Goal: Task Accomplishment & Management: Complete application form

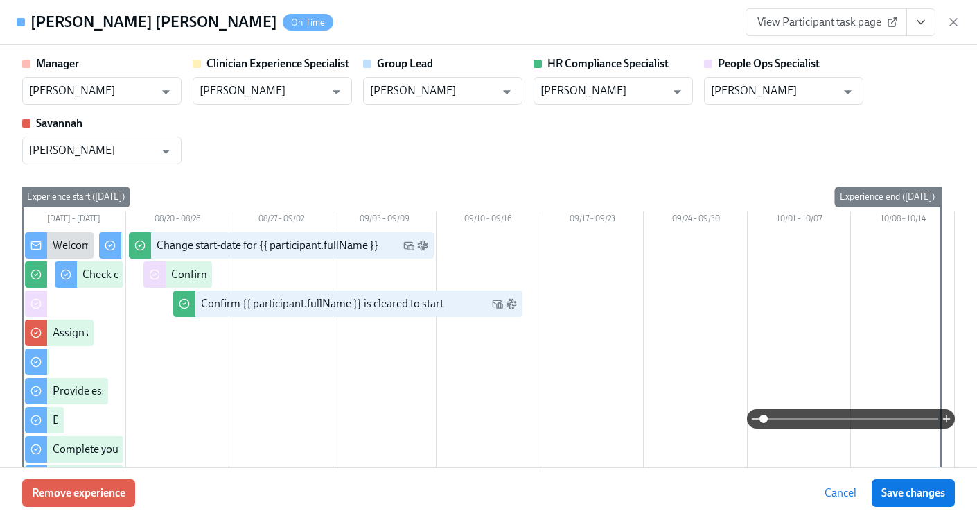
scroll to position [0, 18327]
click at [952, 22] on icon "button" at bounding box center [953, 22] width 7 height 7
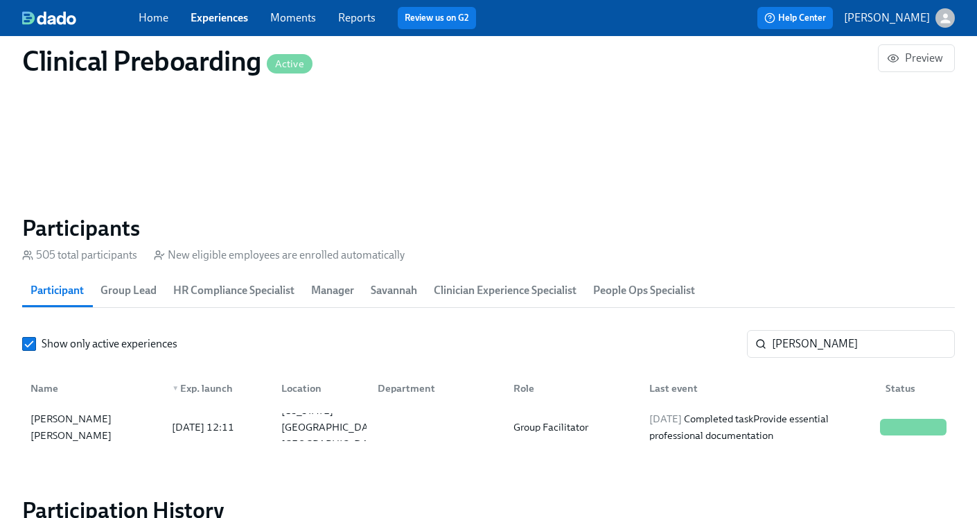
click at [207, 37] on div "Clinical Preboarding Active Preview" at bounding box center [488, 60] width 955 height 55
click at [209, 28] on div "Home Experiences Moments Reports Review us on G2" at bounding box center [343, 18] width 408 height 22
click at [209, 24] on link "Experiences" at bounding box center [220, 17] width 58 height 13
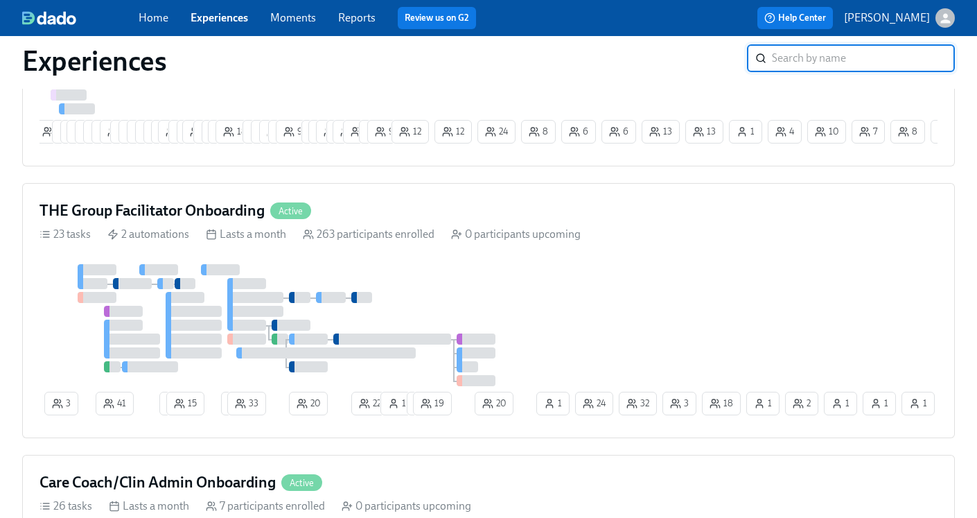
scroll to position [813, 0]
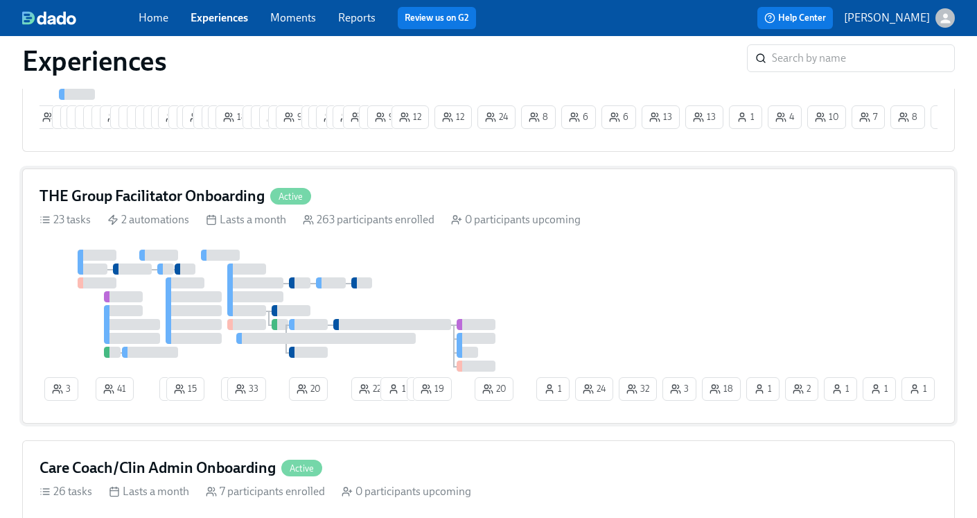
click at [148, 205] on h4 "THE Group Facilitator Onboarding" at bounding box center [152, 196] width 225 height 21
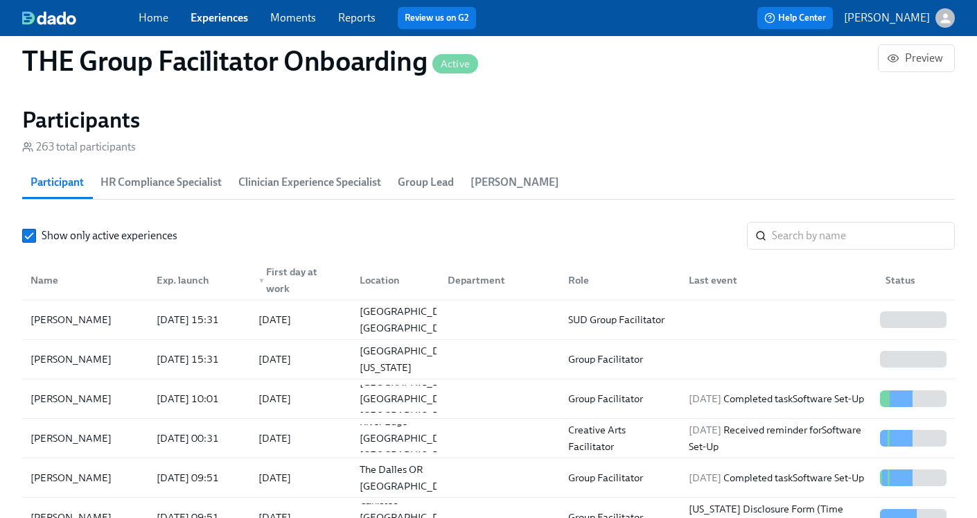
scroll to position [100, 0]
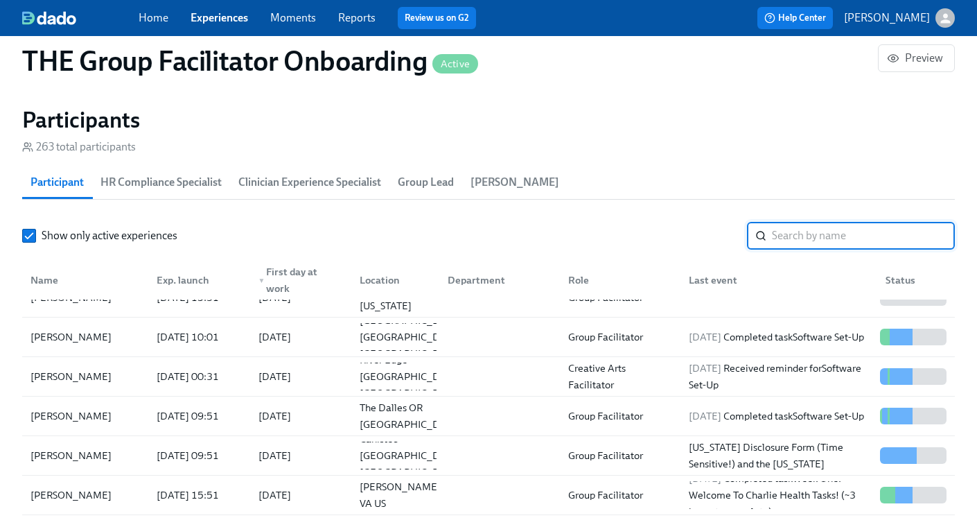
click at [801, 233] on input "search" at bounding box center [863, 236] width 183 height 28
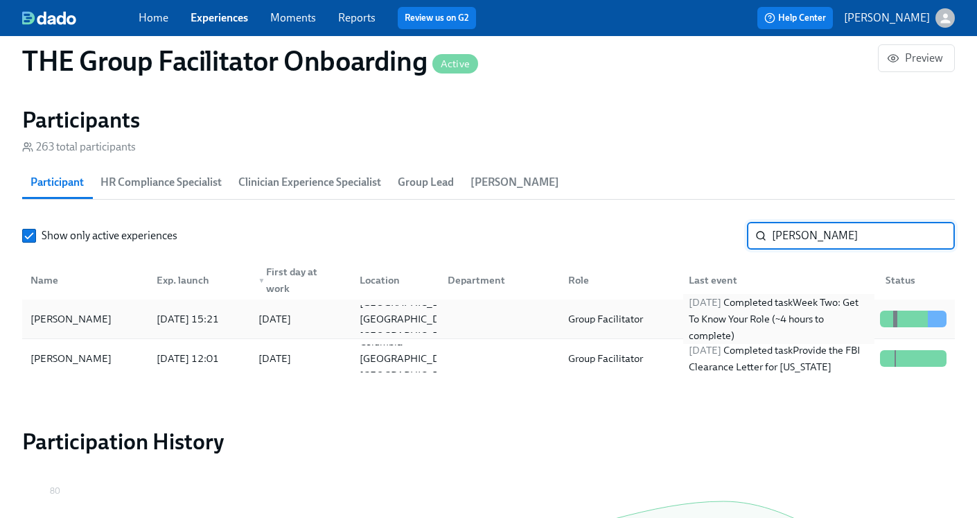
click at [755, 320] on div "[DATE] Completed task Week Two: Get To Know Your Role (~4 hours to complete)" at bounding box center [778, 319] width 191 height 50
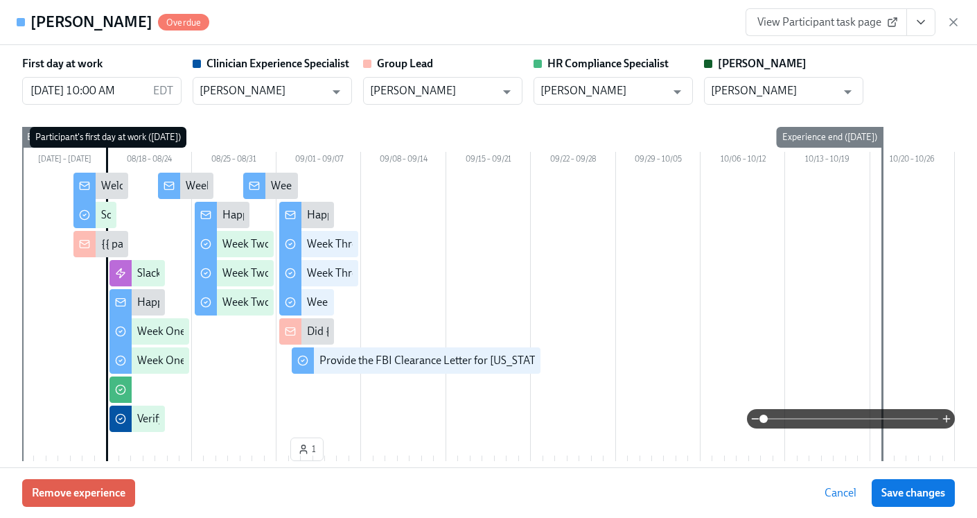
click at [925, 29] on button "View task page" at bounding box center [920, 22] width 29 height 28
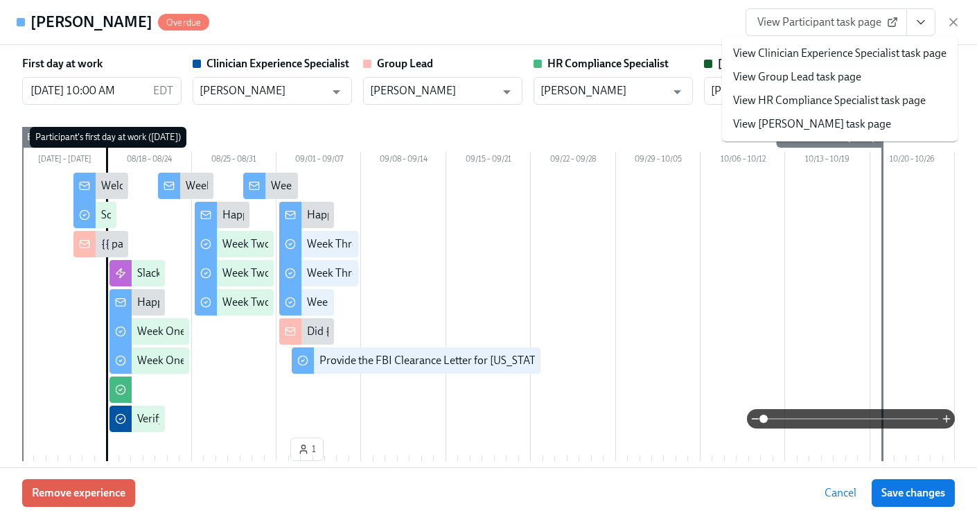
click at [853, 97] on link "View HR Compliance Specialist task page" at bounding box center [829, 100] width 193 height 15
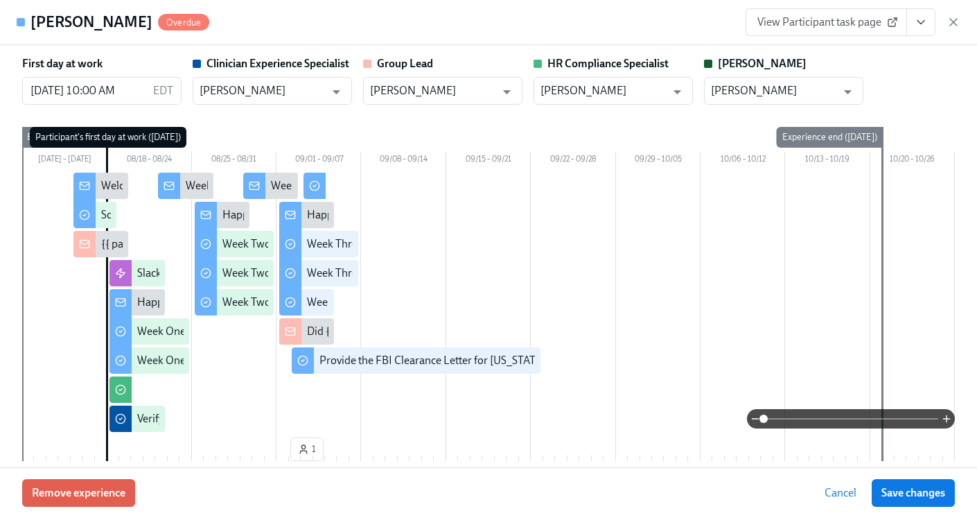
scroll to position [0, 22926]
click at [958, 28] on icon "button" at bounding box center [954, 22] width 14 height 14
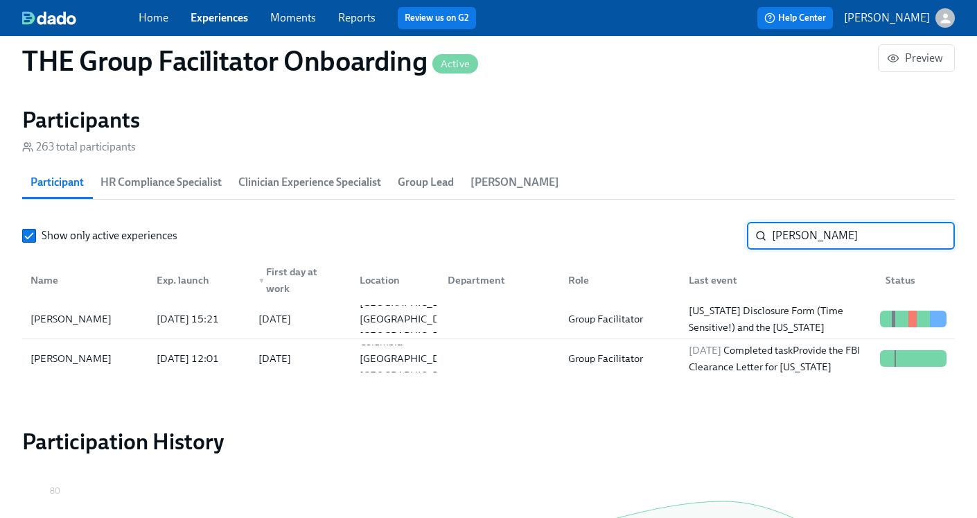
drag, startPoint x: 825, startPoint y: 236, endPoint x: 692, endPoint y: 231, distance: 132.5
click at [692, 231] on div "Show only active experiences [PERSON_NAME] ​" at bounding box center [488, 236] width 933 height 28
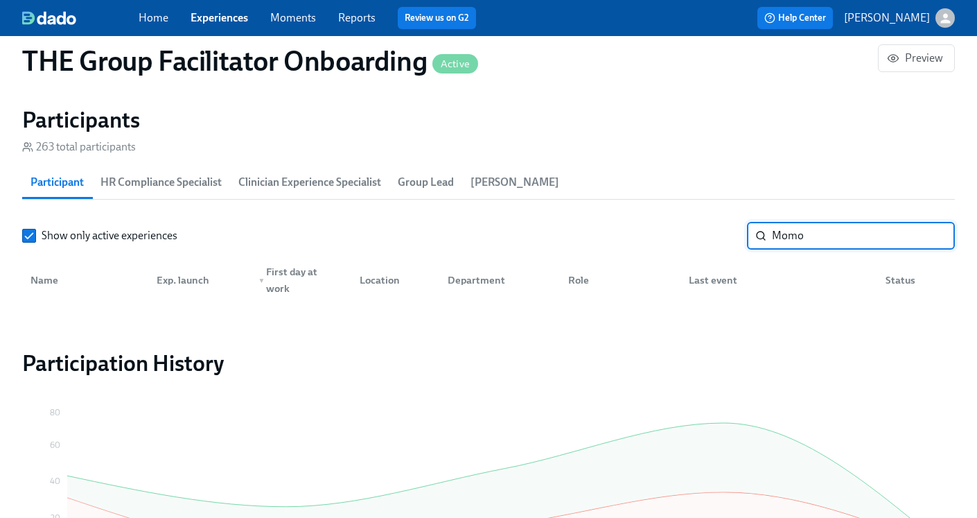
type input "Momo"
click at [206, 17] on link "Experiences" at bounding box center [220, 17] width 58 height 13
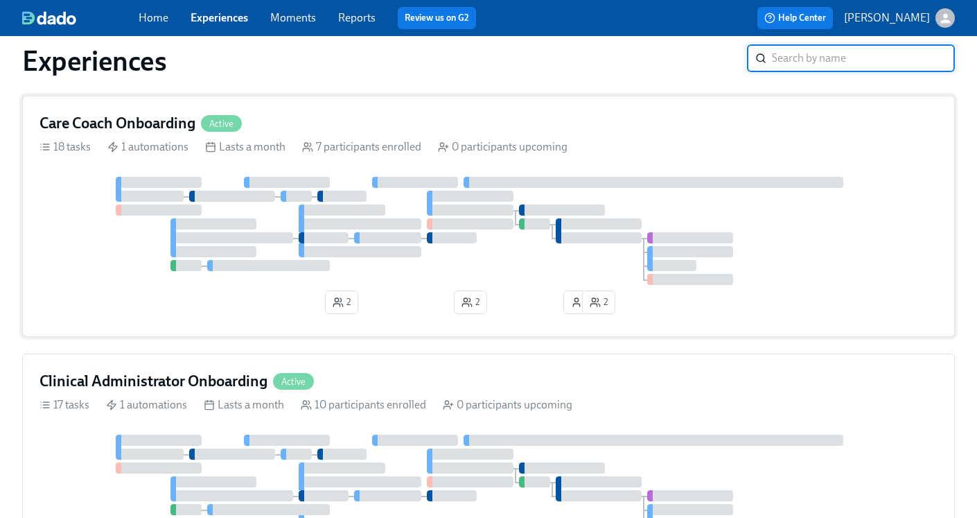
scroll to position [336, 0]
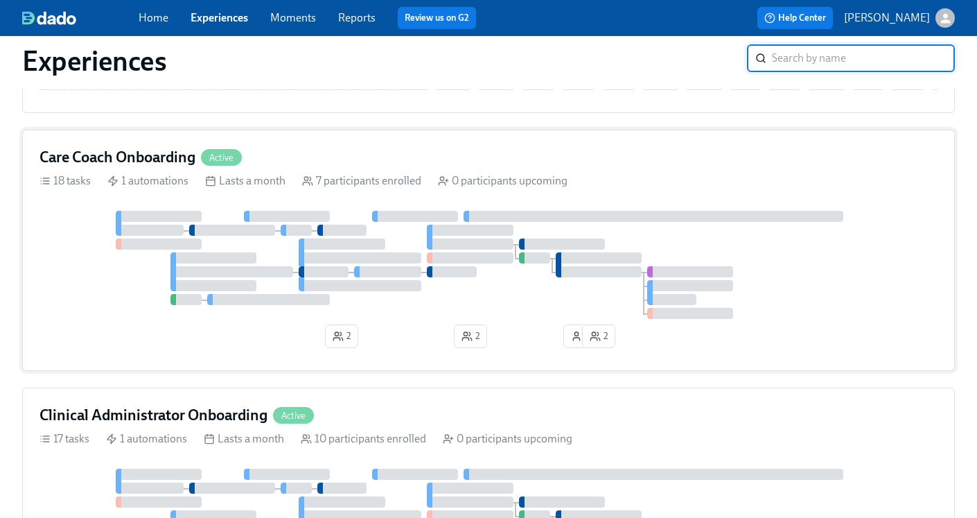
click at [88, 161] on h4 "Care Coach Onboarding" at bounding box center [118, 157] width 156 height 21
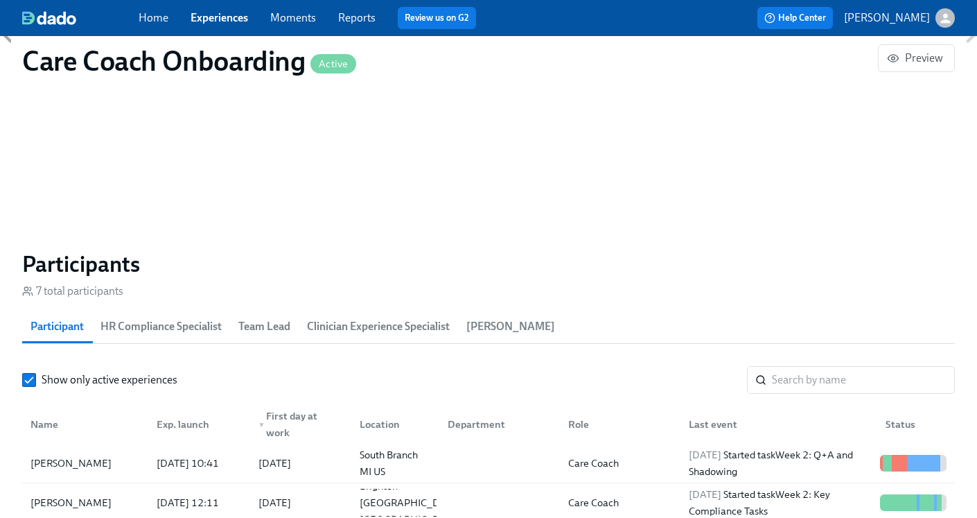
scroll to position [1071, 0]
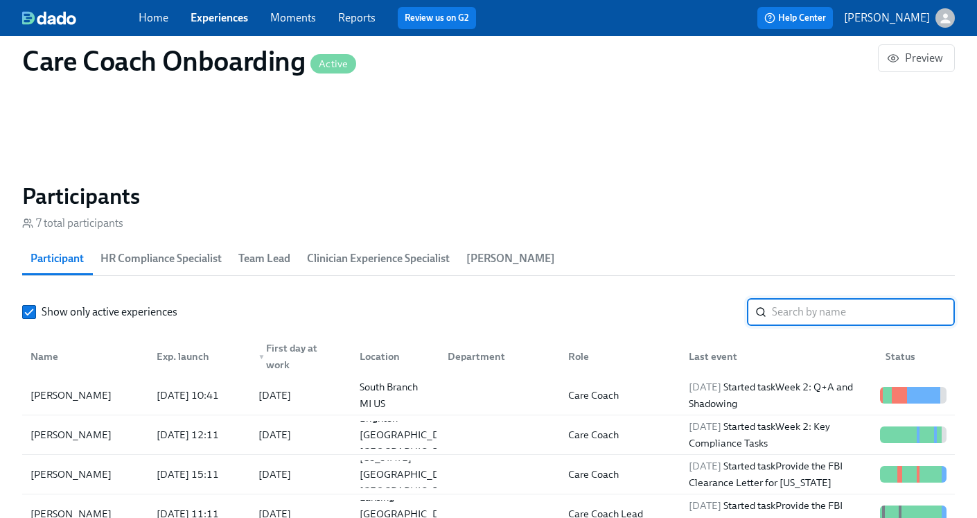
click at [810, 317] on input "search" at bounding box center [863, 312] width 183 height 28
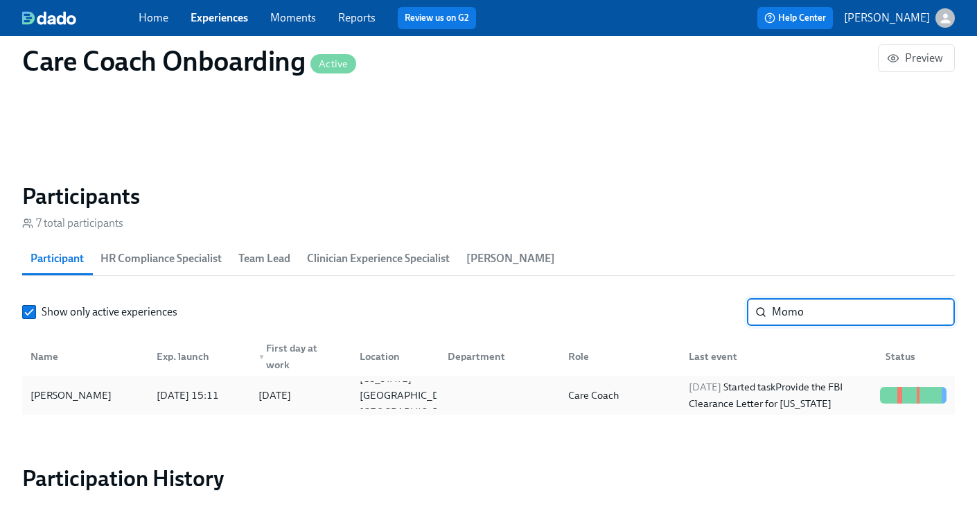
type input "Momo"
click at [631, 401] on div "Care Coach" at bounding box center [617, 395] width 121 height 28
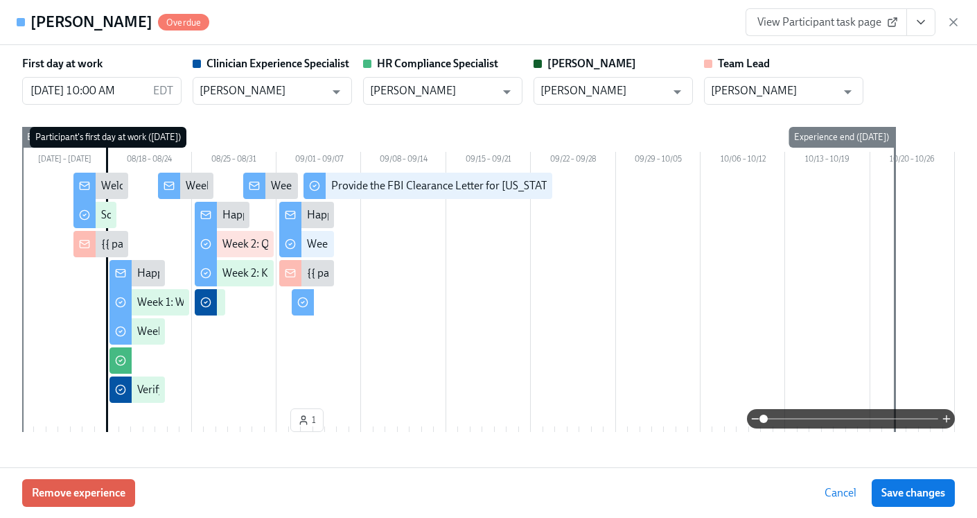
click at [927, 21] on icon "View task page" at bounding box center [921, 22] width 14 height 14
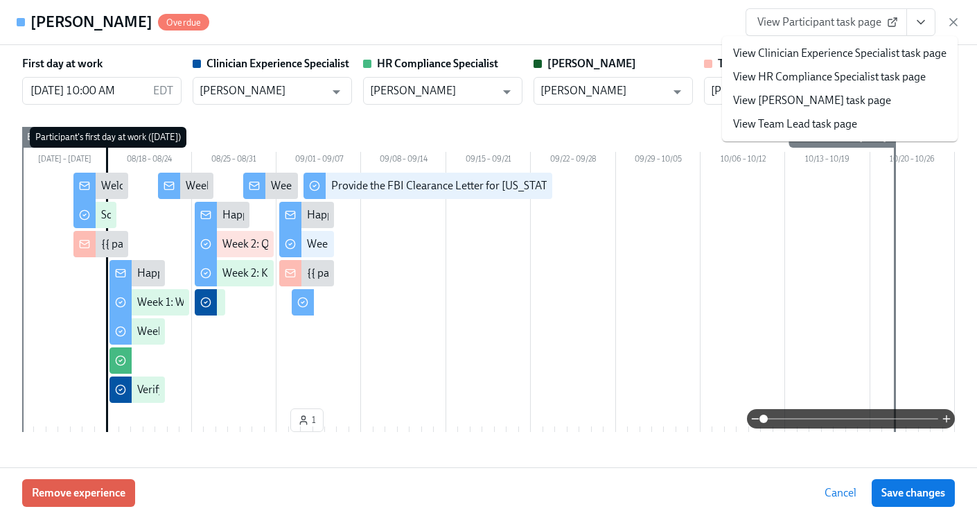
click at [821, 77] on link "View HR Compliance Specialist task page" at bounding box center [829, 76] width 193 height 15
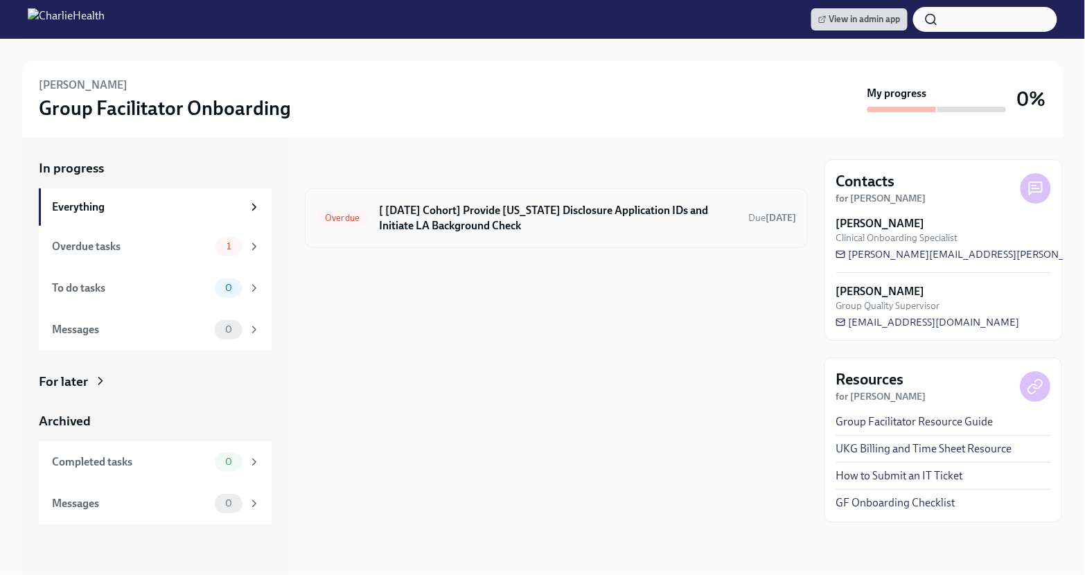
click at [535, 227] on h6 "[ [DATE] Cohort] Provide [US_STATE] Disclosure Application IDs and Initiate LA …" at bounding box center [558, 218] width 358 height 30
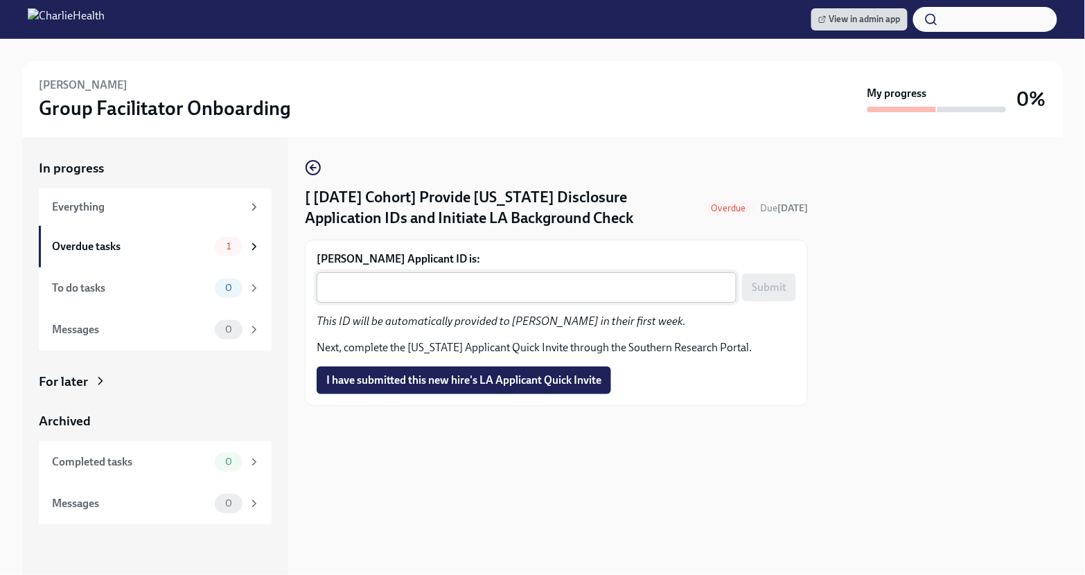
click at [451, 296] on textarea "Shelly Zhou's Applicant ID is:" at bounding box center [526, 287] width 403 height 17
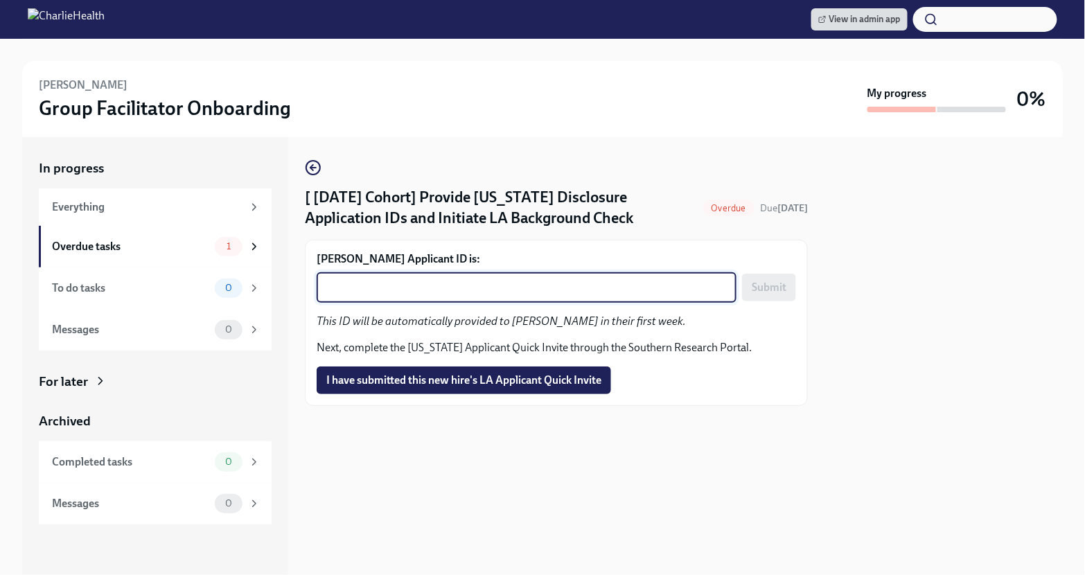
paste textarea "1246688"
type textarea "1246688"
click at [758, 295] on span "Submit" at bounding box center [769, 288] width 35 height 14
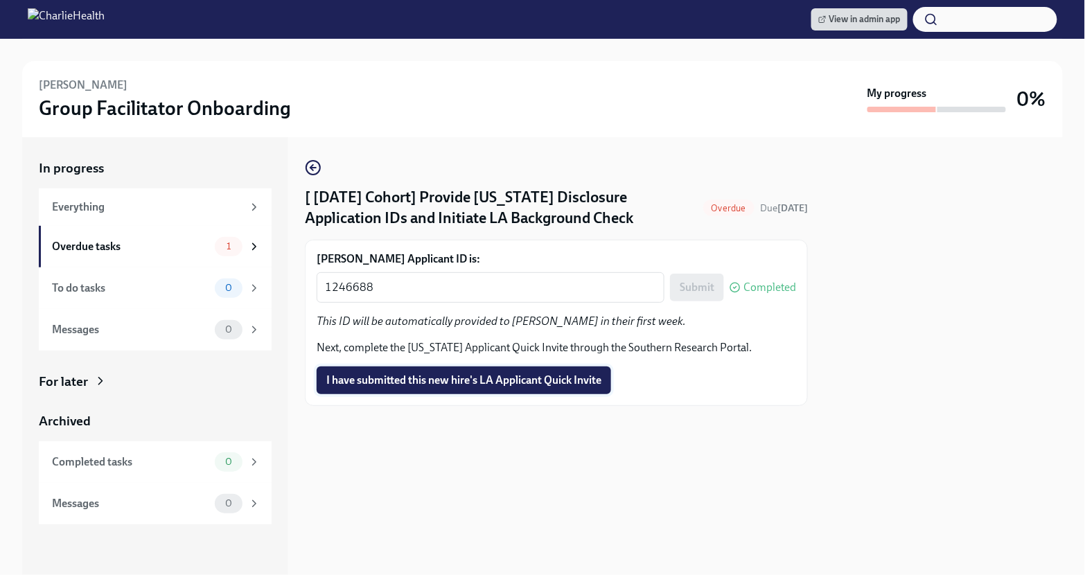
click at [497, 385] on span "I have submitted this new hire's LA Applicant Quick Invite" at bounding box center [463, 381] width 275 height 14
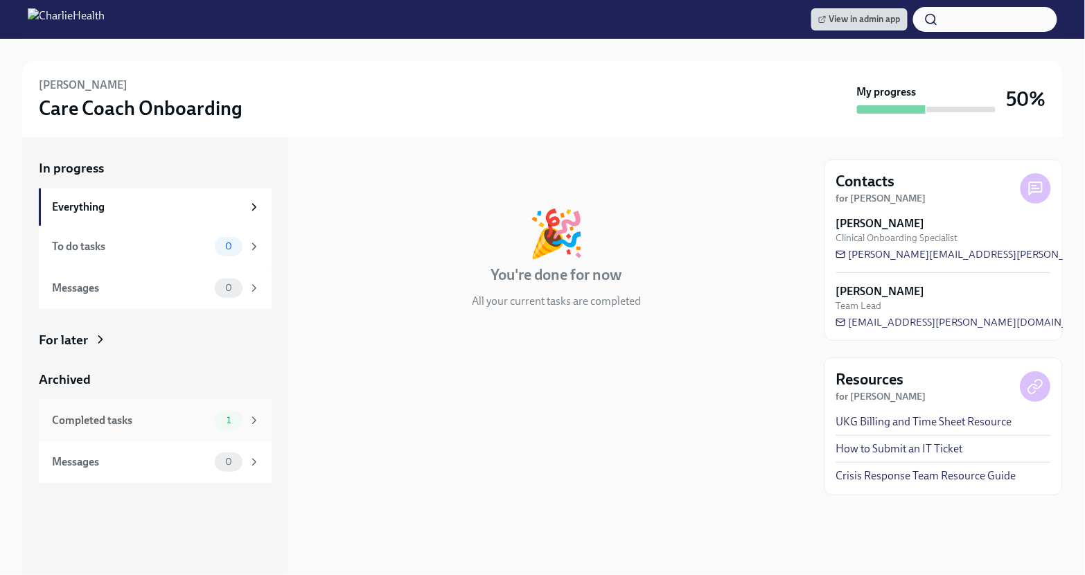
click at [165, 427] on div "Completed tasks" at bounding box center [130, 420] width 157 height 15
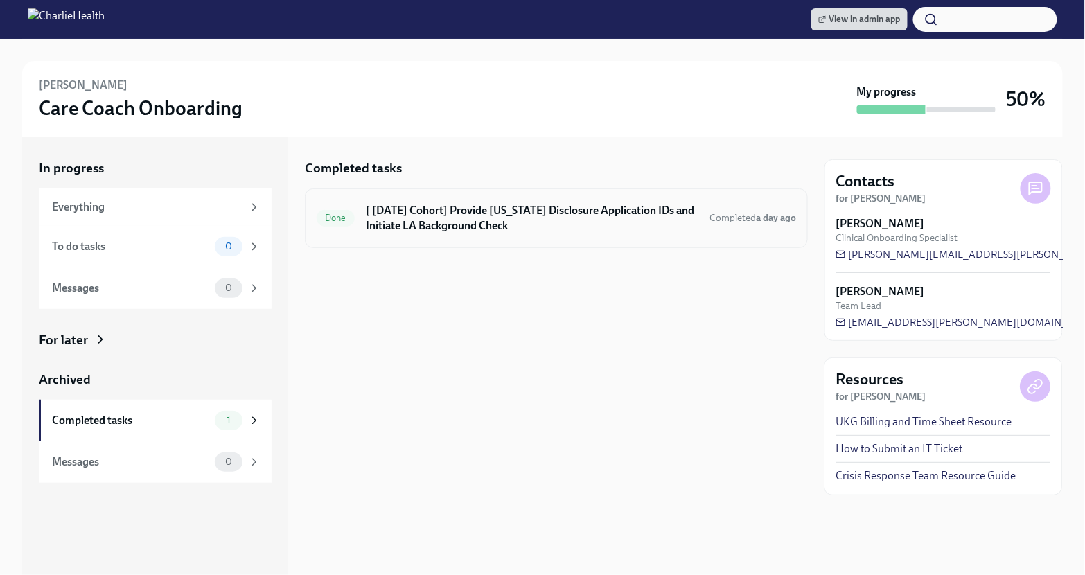
click at [446, 207] on h6 "[ [DATE] Cohort] Provide [US_STATE] Disclosure Application IDs and Initiate LA …" at bounding box center [532, 218] width 333 height 30
